Goal: Task Accomplishment & Management: Manage account settings

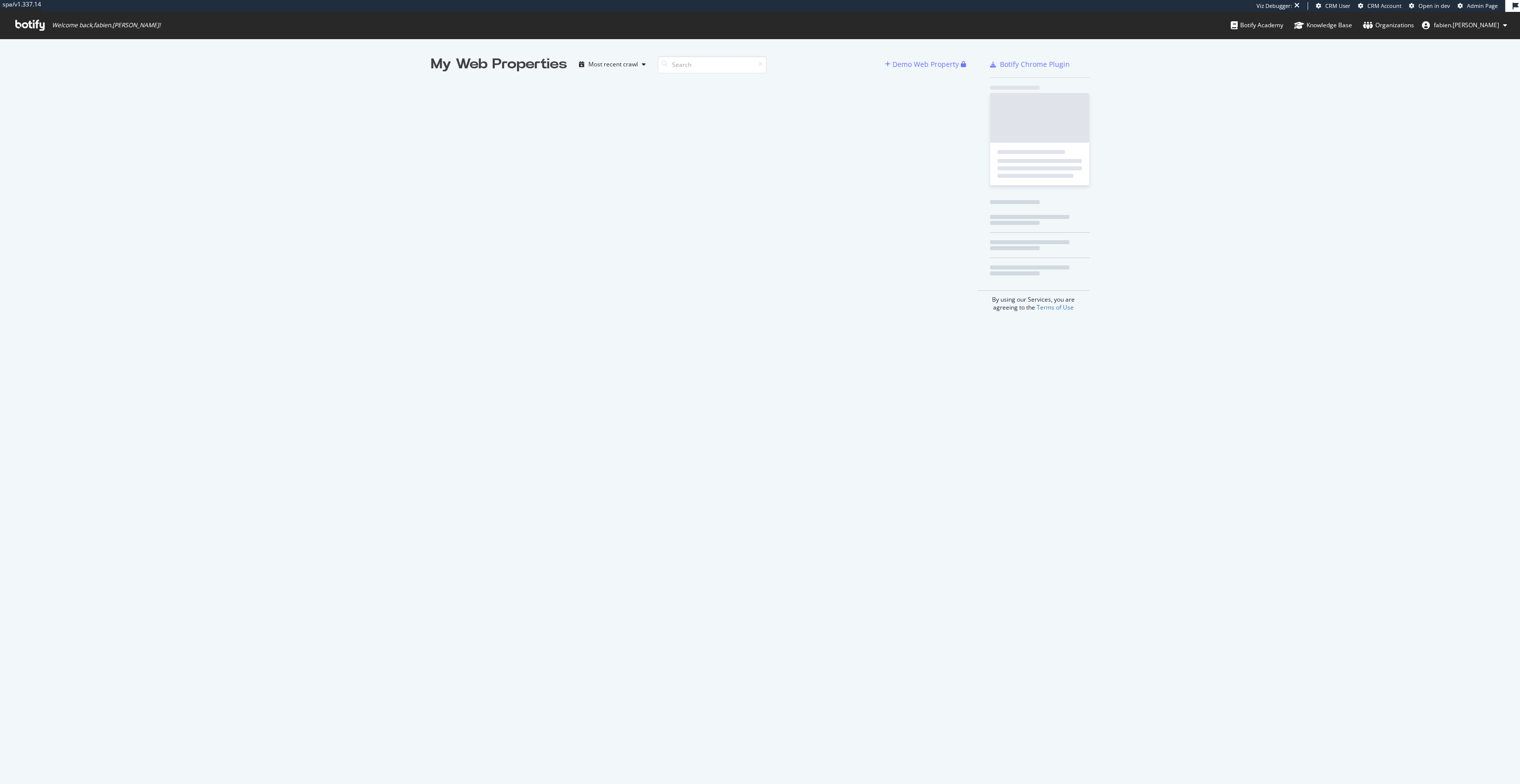
scroll to position [778, 1508]
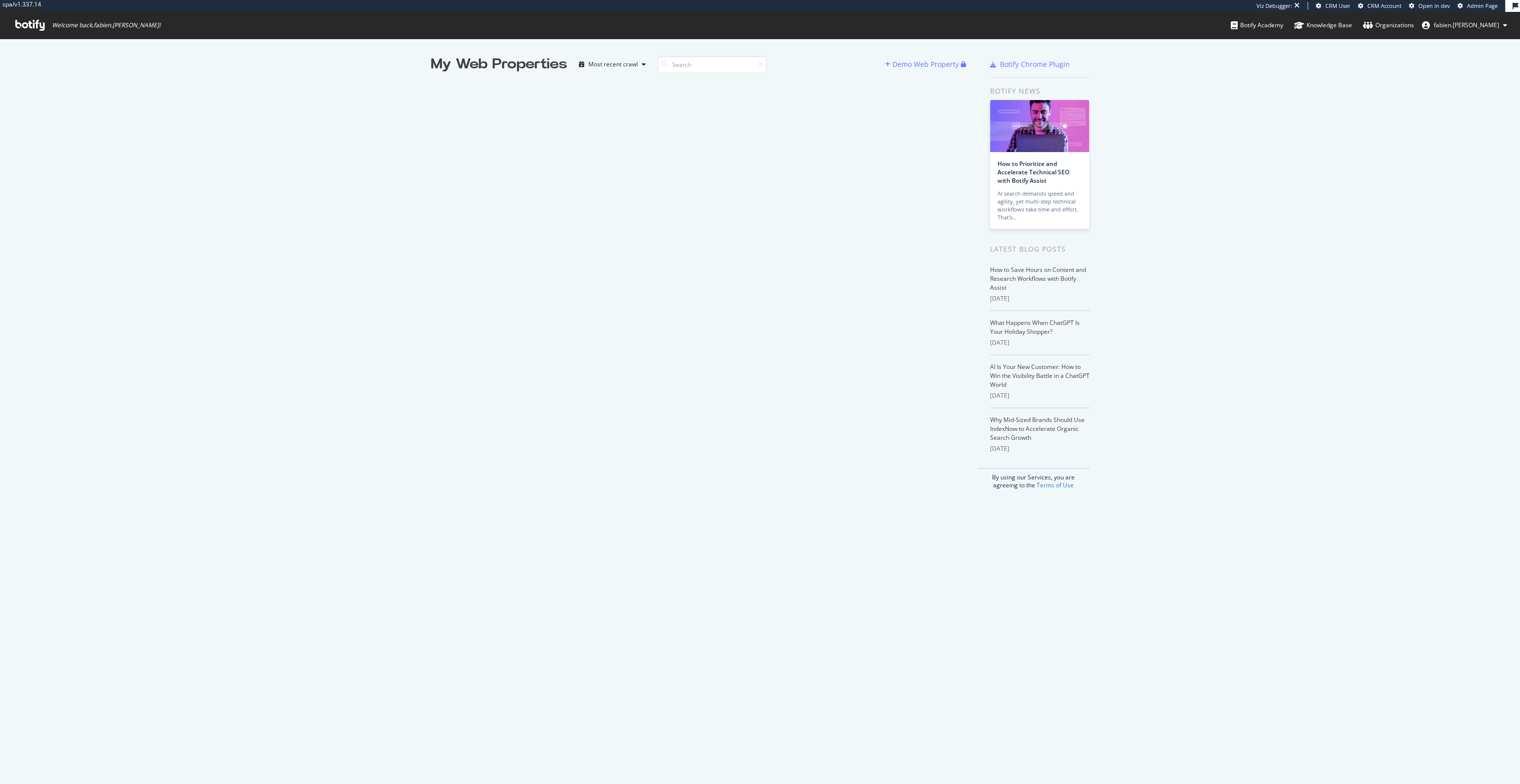
click at [1494, 26] on span "fabien.[PERSON_NAME]" at bounding box center [1466, 25] width 65 height 8
click at [1447, 91] on div "fabien.marty-org" at bounding box center [1457, 88] width 115 height 15
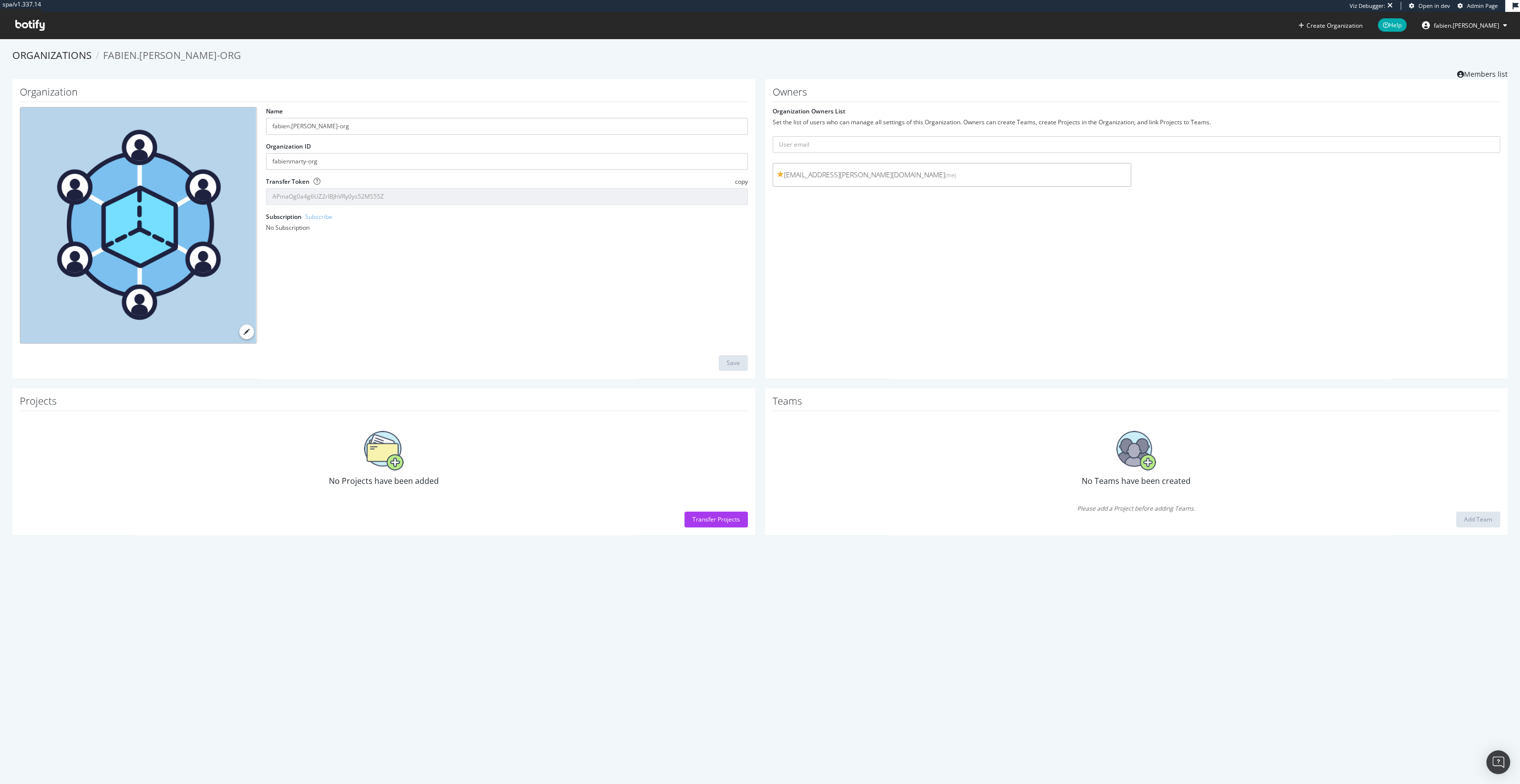
click at [1484, 20] on button "fabien.[PERSON_NAME]" at bounding box center [1464, 25] width 101 height 16
click at [1468, 47] on link "Edit Profile" at bounding box center [1457, 46] width 115 height 15
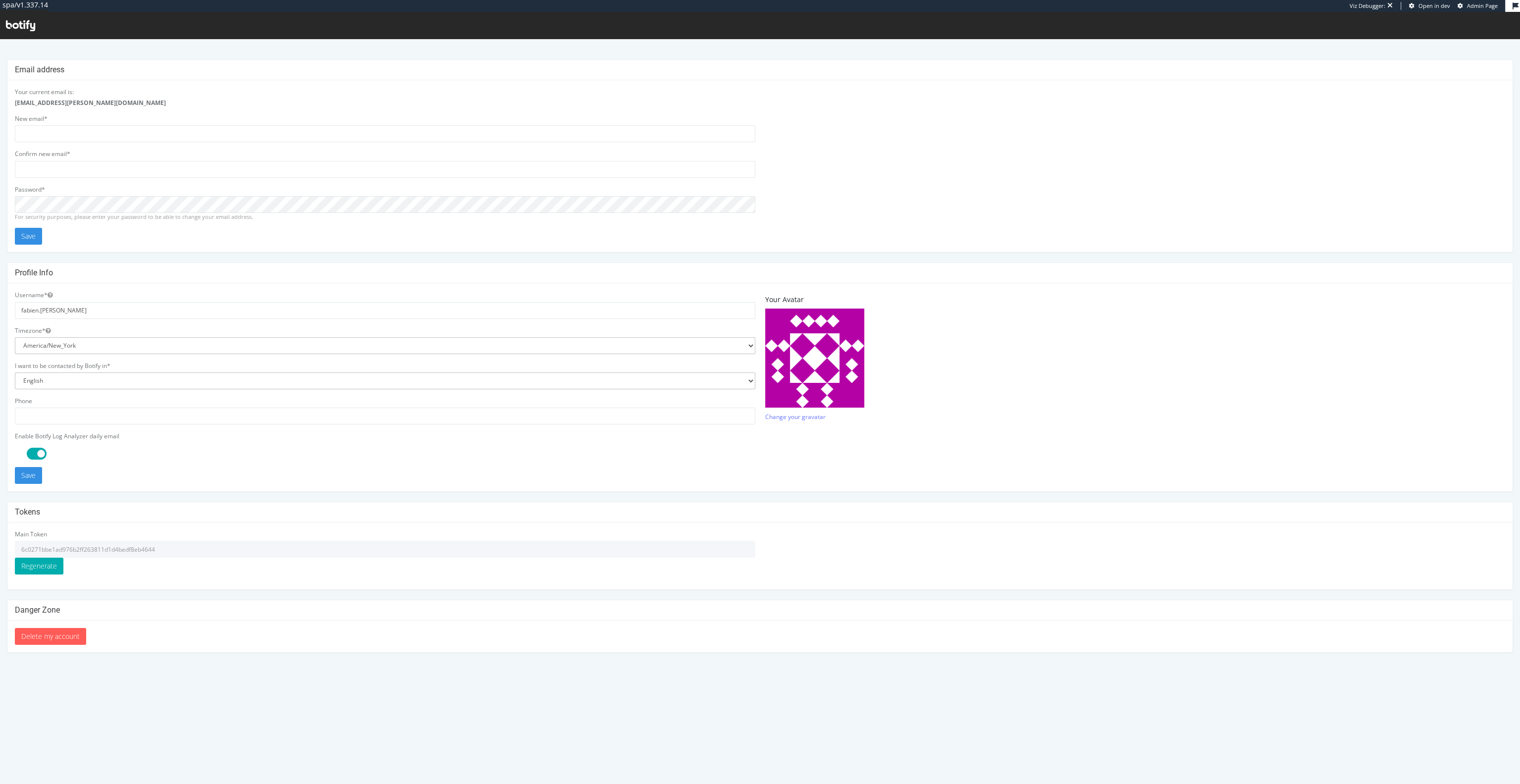
click at [106, 546] on input "6c0271bbe1ad976b2ff263811d1d4bedf8eb4644" at bounding box center [385, 549] width 741 height 17
click at [108, 544] on input "6c0271bbe1ad976b2ff263811d1d4bedf8eb4644" at bounding box center [385, 549] width 741 height 17
click at [68, 549] on input "6c0271bbe1ad976b2ff263811d1d4bedf8eb4644" at bounding box center [385, 549] width 741 height 17
click at [69, 549] on input "6c0271bbe1ad976b2ff263811d1d4bedf8eb4644" at bounding box center [385, 549] width 741 height 17
